Goal: Entertainment & Leisure: Consume media (video, audio)

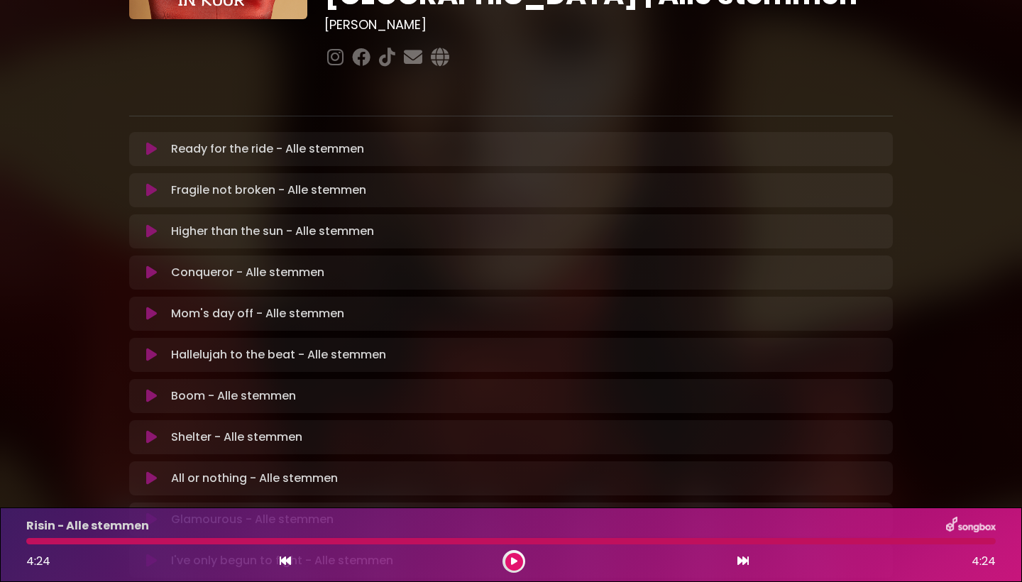
scroll to position [205, 0]
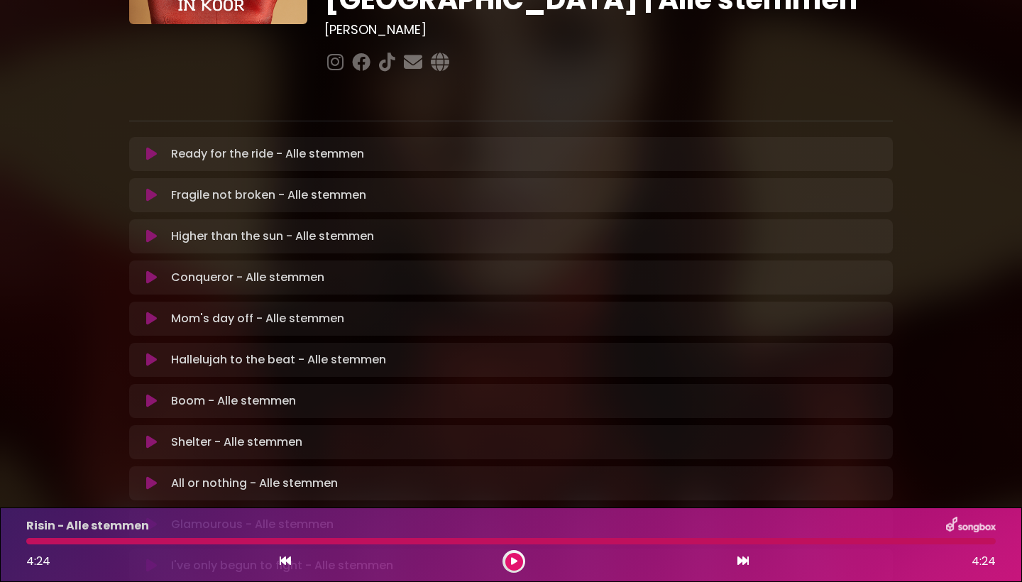
click at [148, 147] on icon at bounding box center [151, 154] width 11 height 14
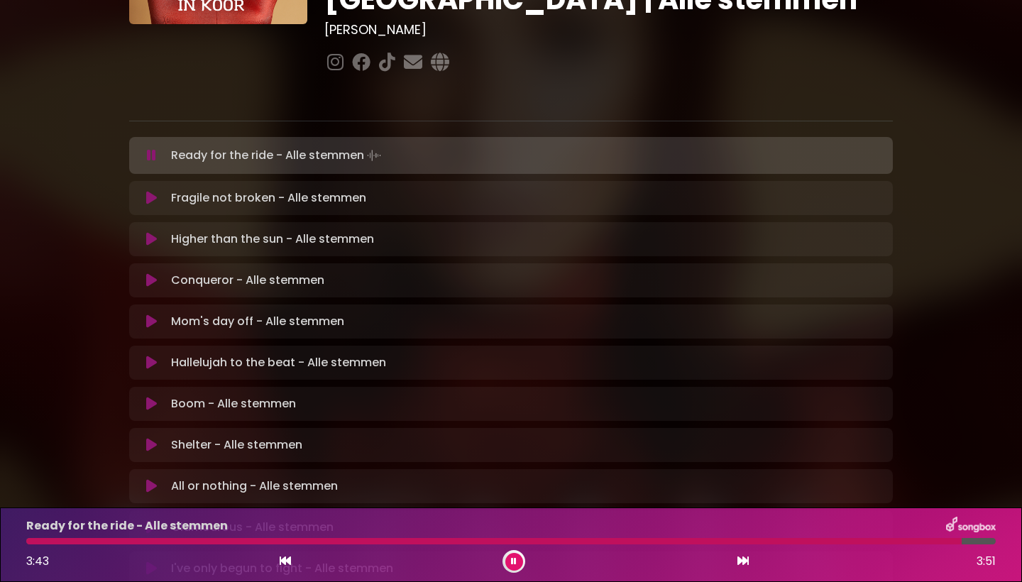
click at [158, 191] on button at bounding box center [152, 198] width 28 height 14
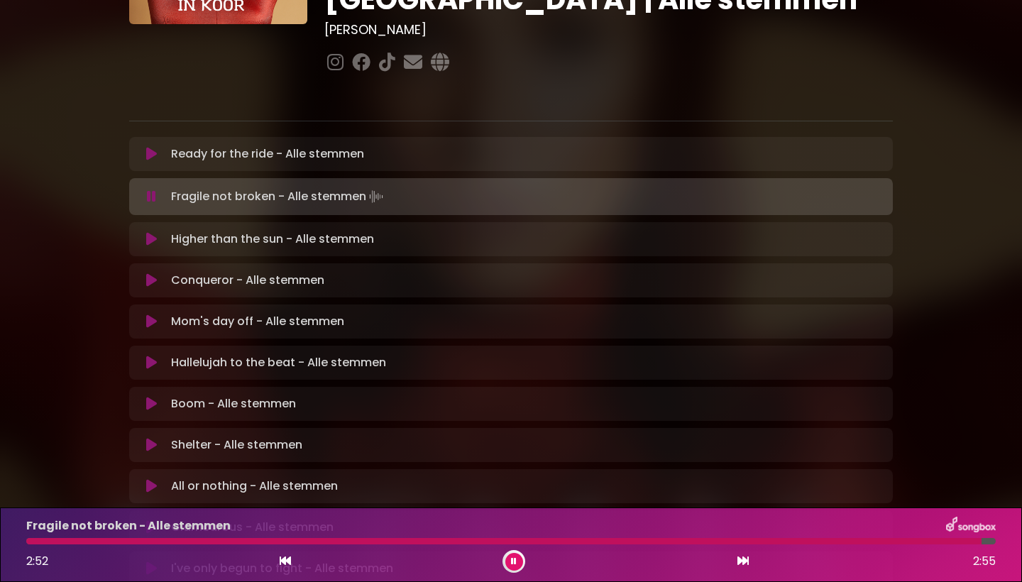
click at [152, 232] on icon at bounding box center [151, 239] width 11 height 14
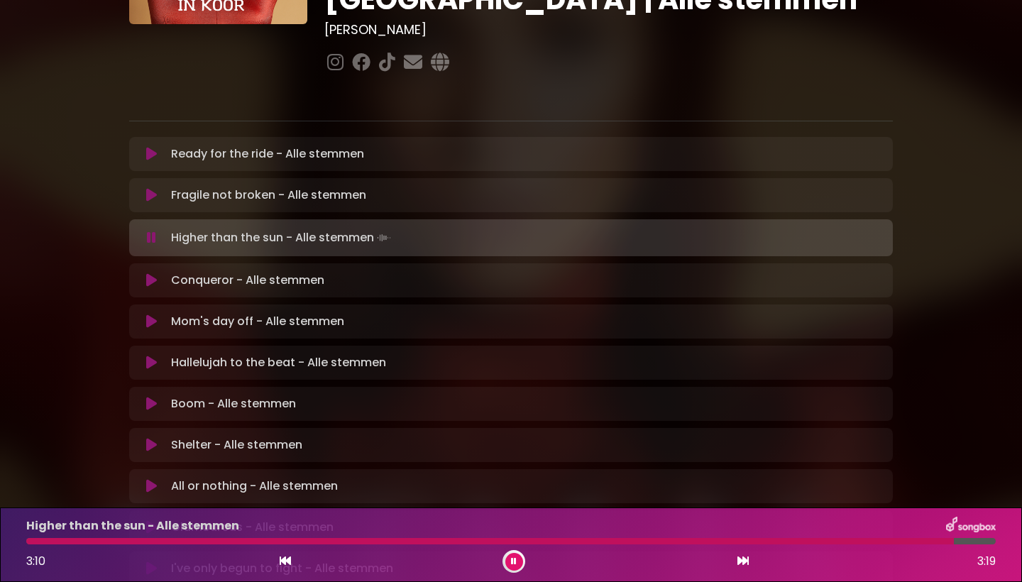
click at [148, 273] on icon at bounding box center [151, 280] width 11 height 14
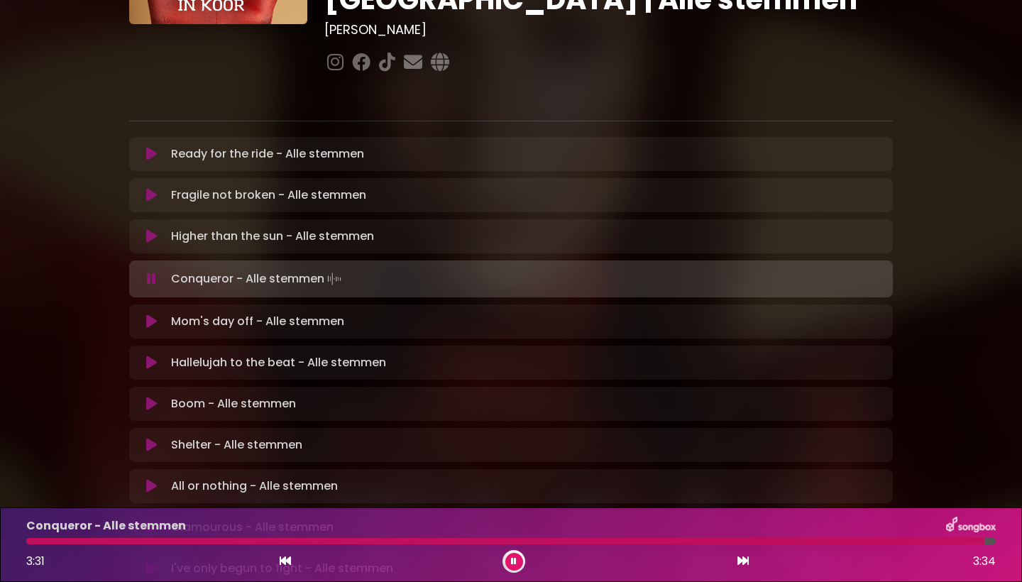
click at [147, 356] on icon at bounding box center [151, 363] width 11 height 14
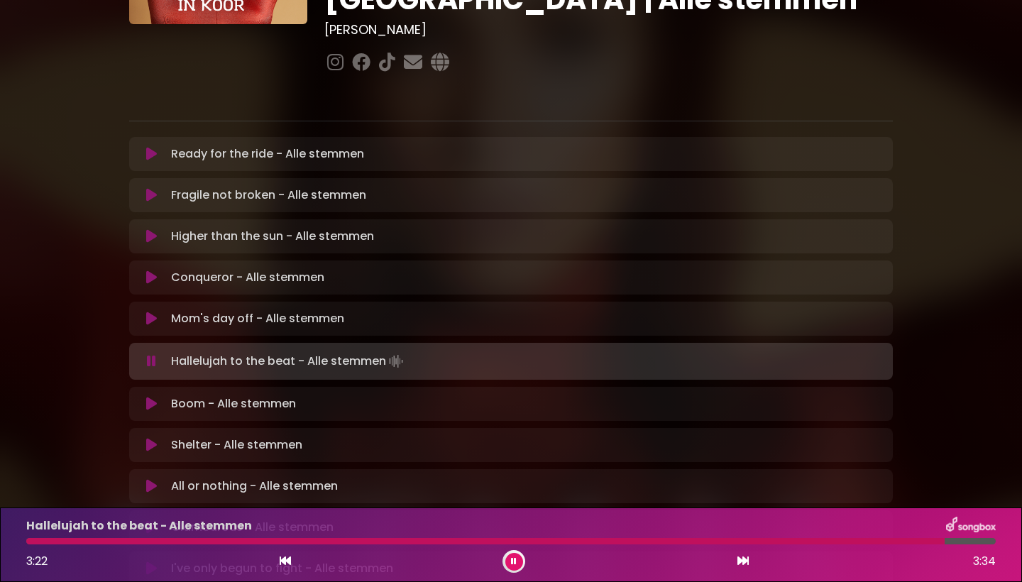
click at [151, 397] on icon at bounding box center [151, 404] width 11 height 14
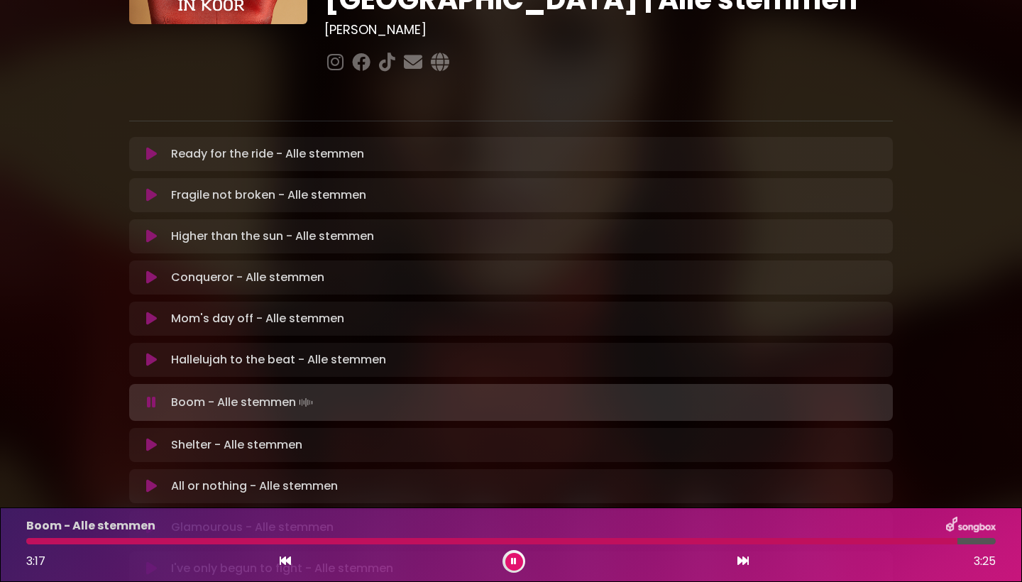
click at [149, 438] on icon at bounding box center [151, 445] width 11 height 14
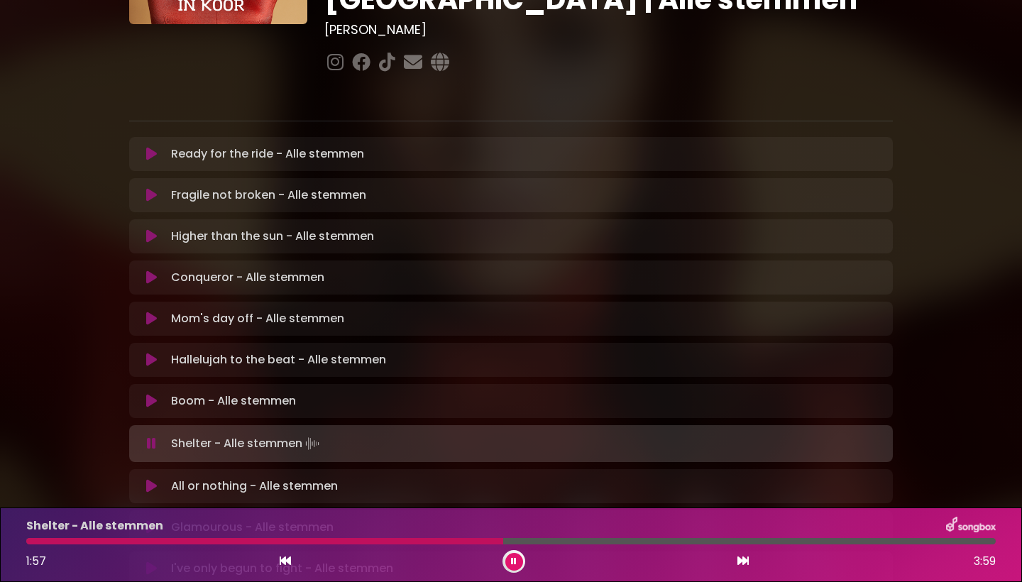
click at [487, 543] on div at bounding box center [264, 541] width 477 height 6
click at [465, 542] on div at bounding box center [261, 541] width 470 height 6
click at [433, 540] on div at bounding box center [265, 541] width 478 height 6
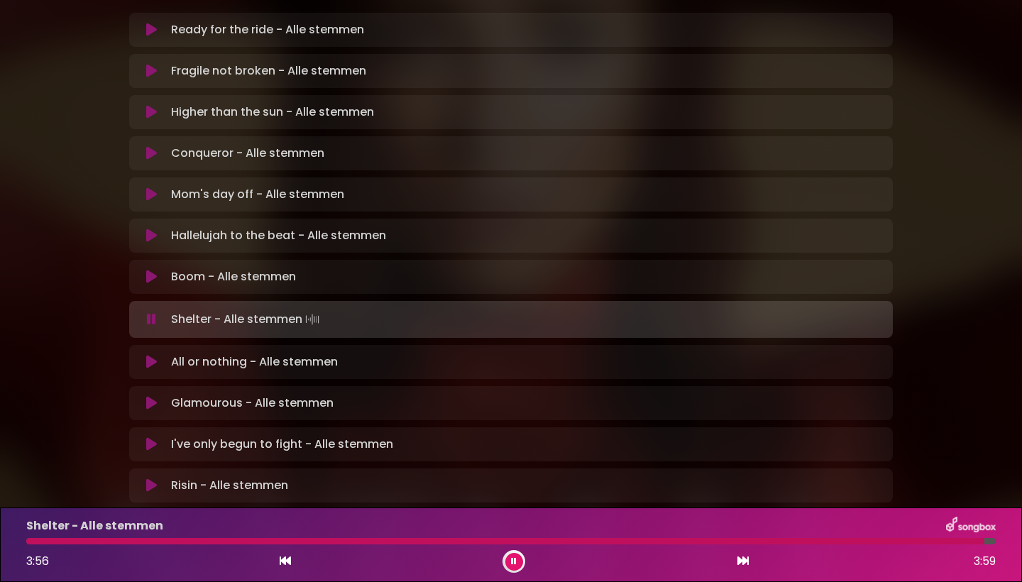
scroll to position [334, 0]
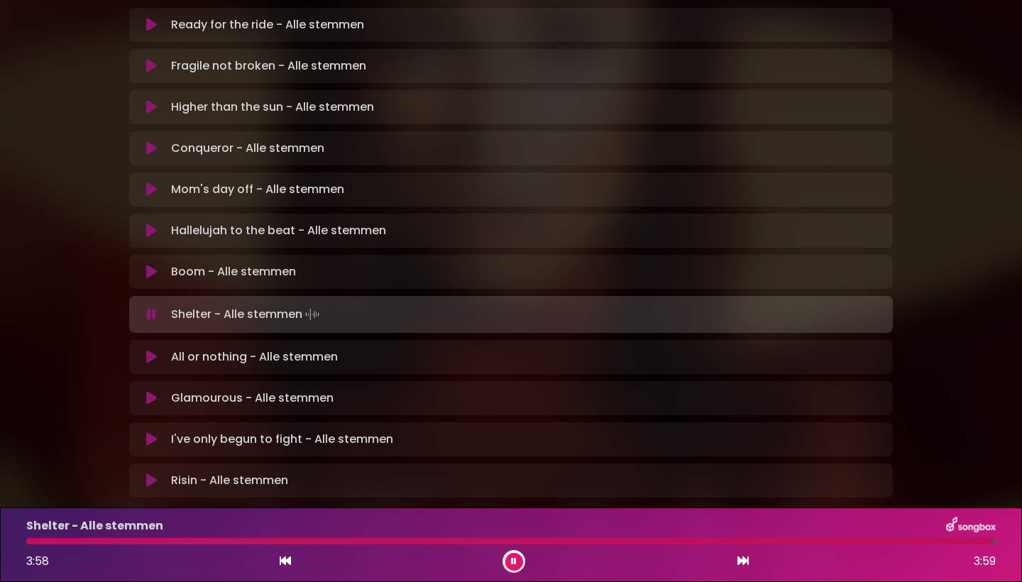
click at [147, 473] on icon at bounding box center [151, 480] width 11 height 14
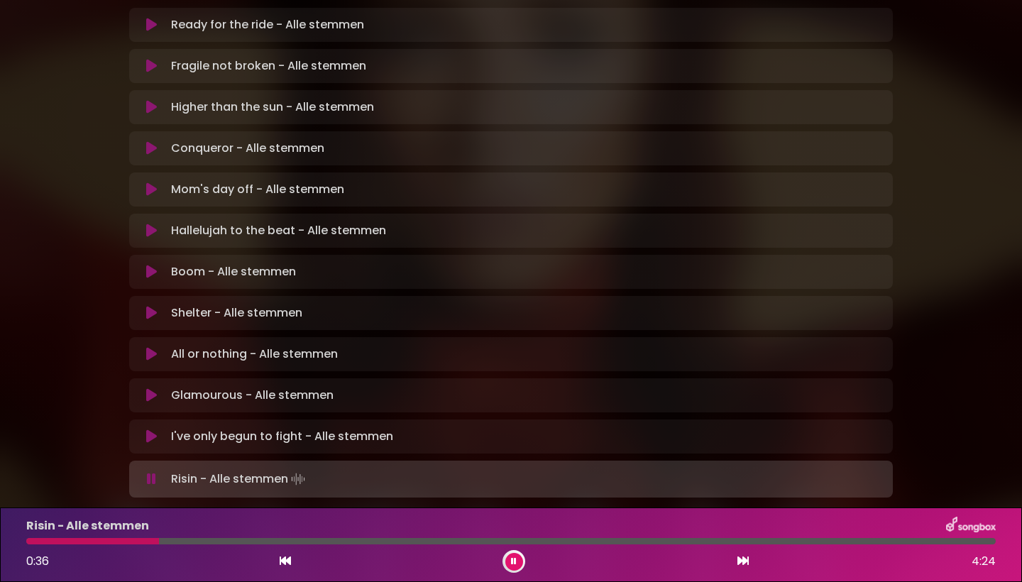
click at [30, 544] on div at bounding box center [92, 541] width 133 height 6
